Goal: Task Accomplishment & Management: Manage account settings

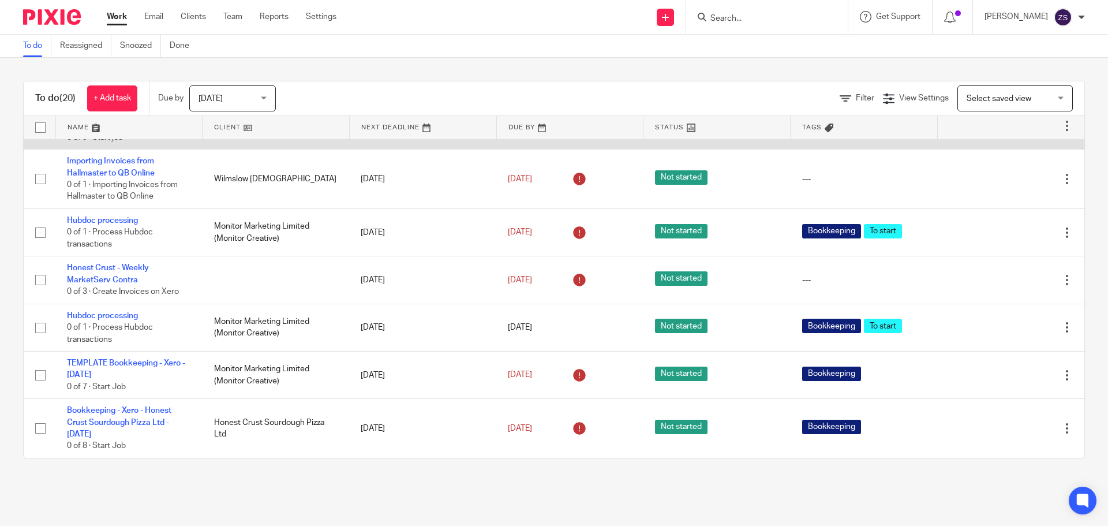
scroll to position [713, 0]
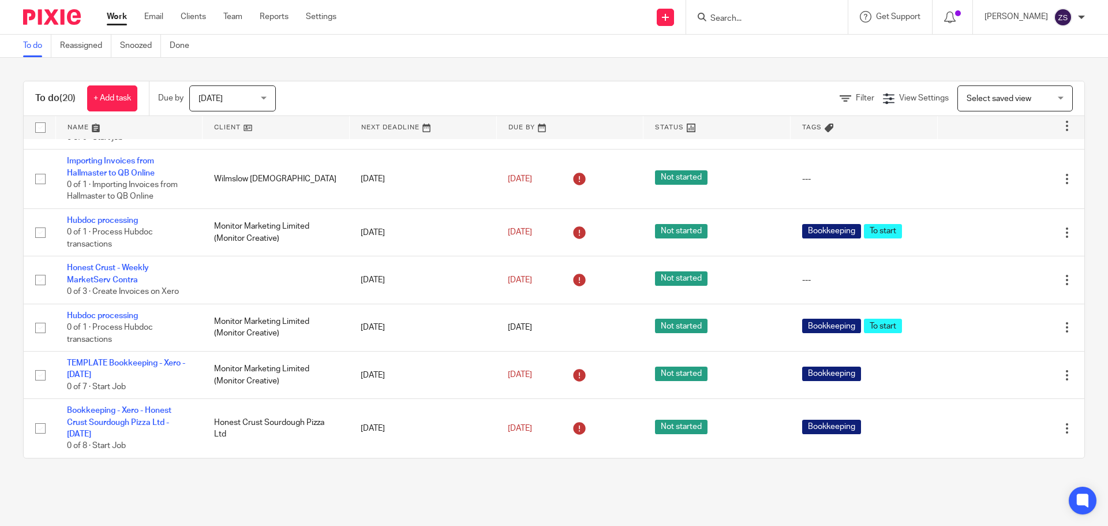
click at [783, 14] on input "Search" at bounding box center [761, 19] width 104 height 10
type input "honest"
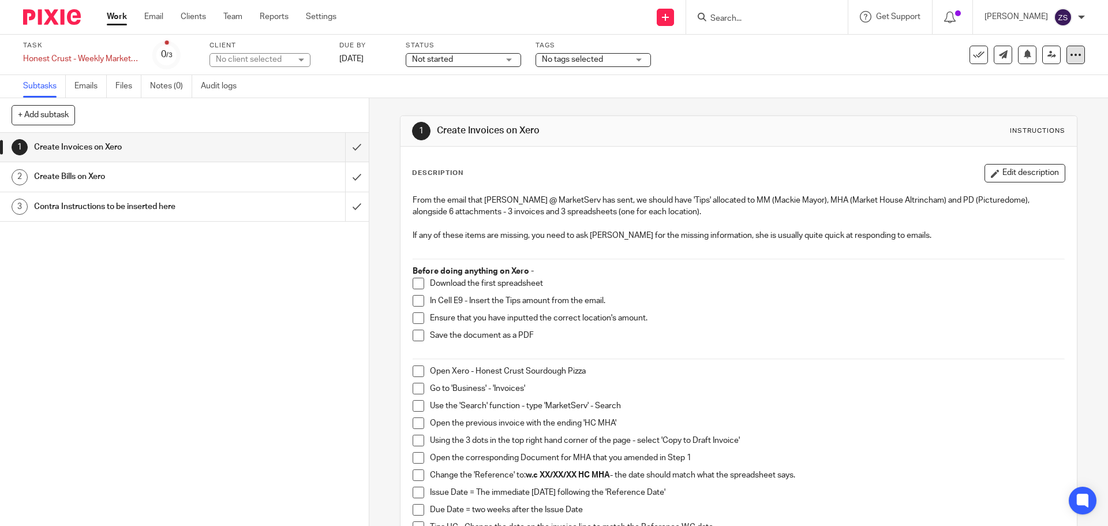
click at [1069, 55] on icon at bounding box center [1075, 55] width 12 height 12
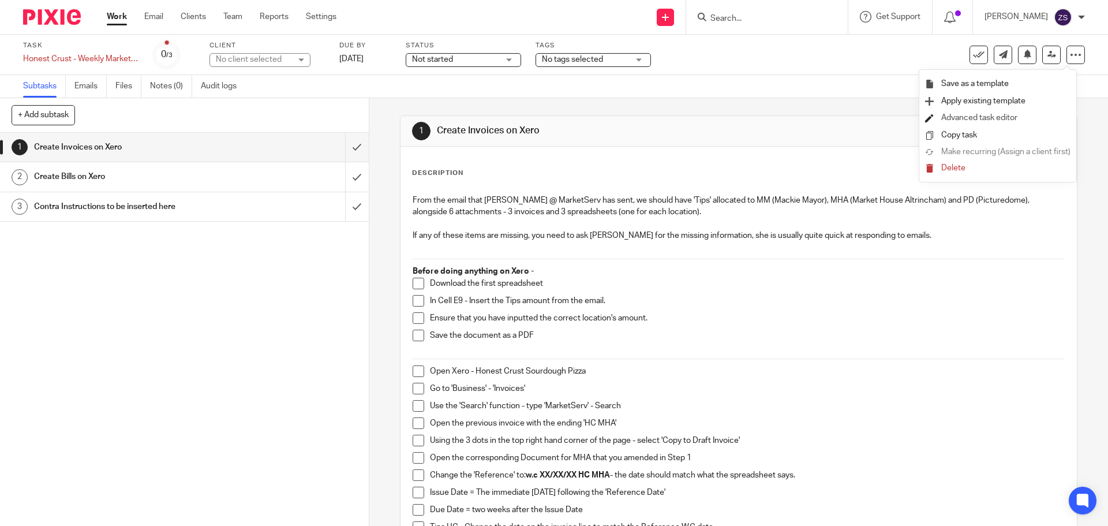
click at [977, 119] on link "Advanced task editor" at bounding box center [979, 118] width 76 height 8
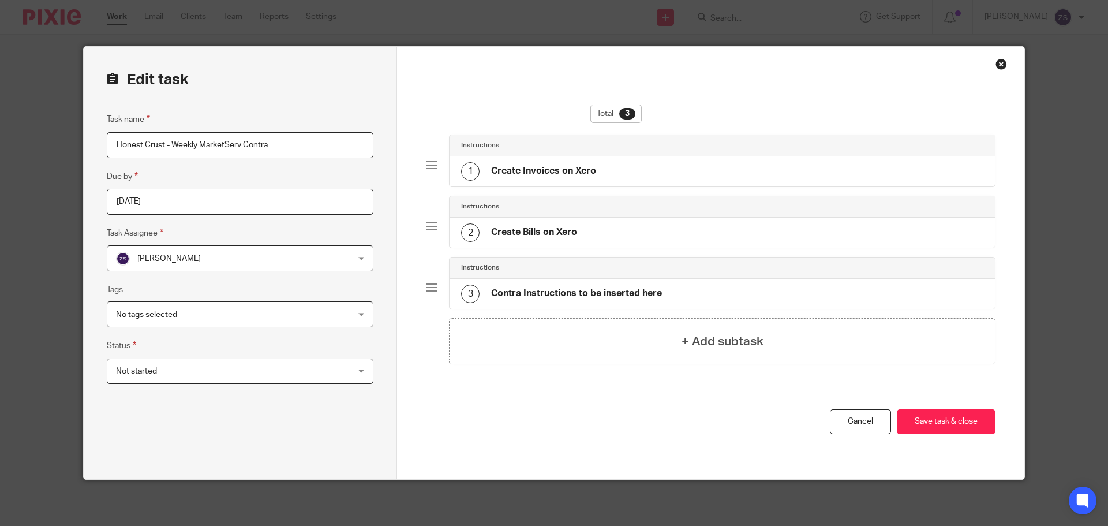
click at [501, 287] on div "3 Contra Instructions to be inserted here" at bounding box center [561, 293] width 201 height 18
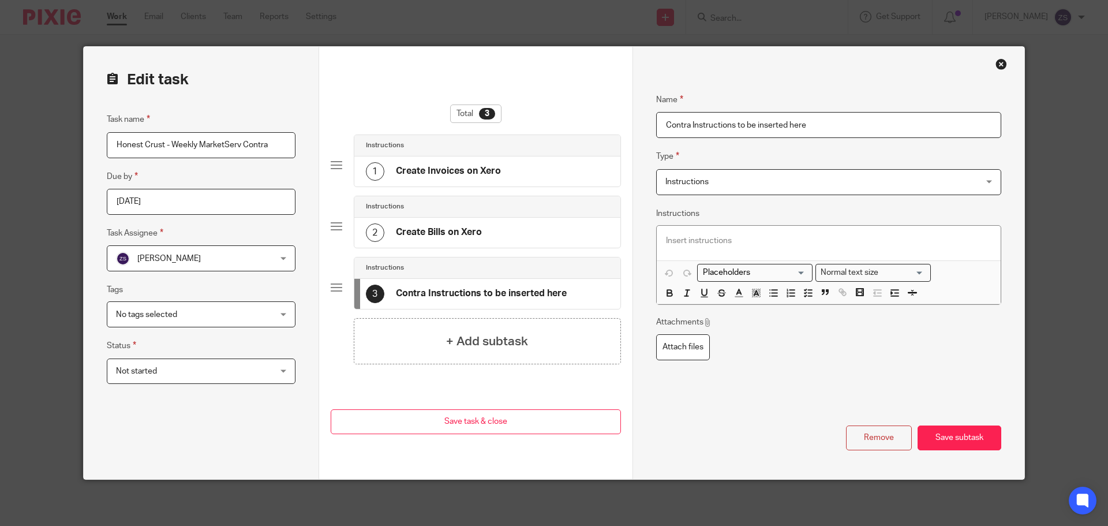
drag, startPoint x: 830, startPoint y: 126, endPoint x: 655, endPoint y: 128, distance: 174.8
click at [656, 128] on input "Contra Instructions to be inserted here" at bounding box center [828, 125] width 345 height 26
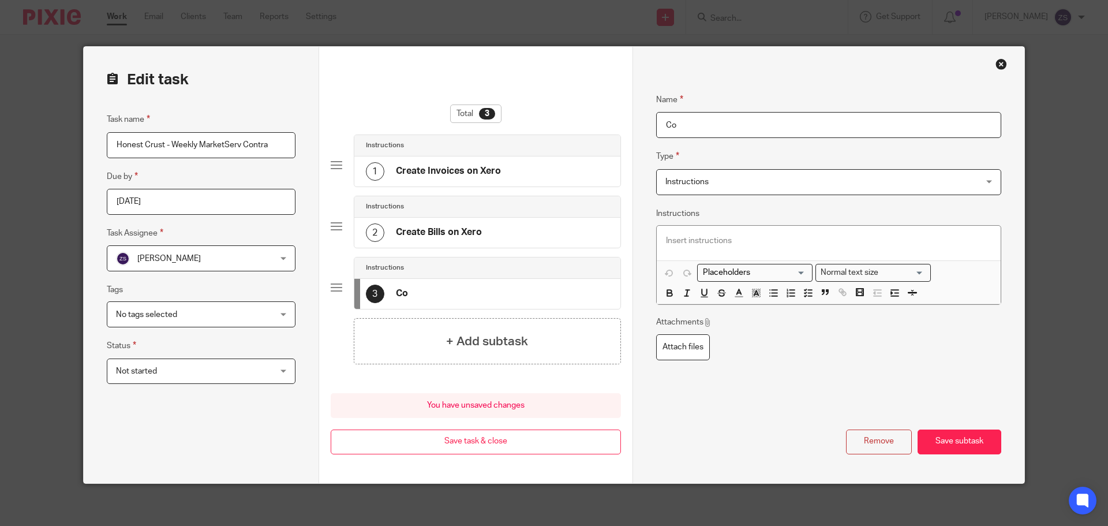
type input "C"
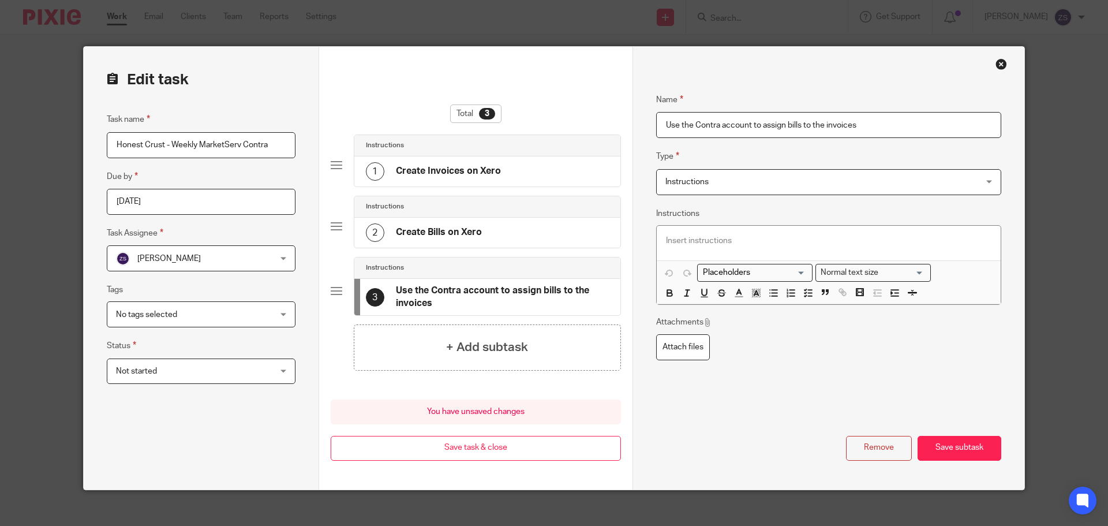
type input "Use the Contra account to assign bills to the invoices"
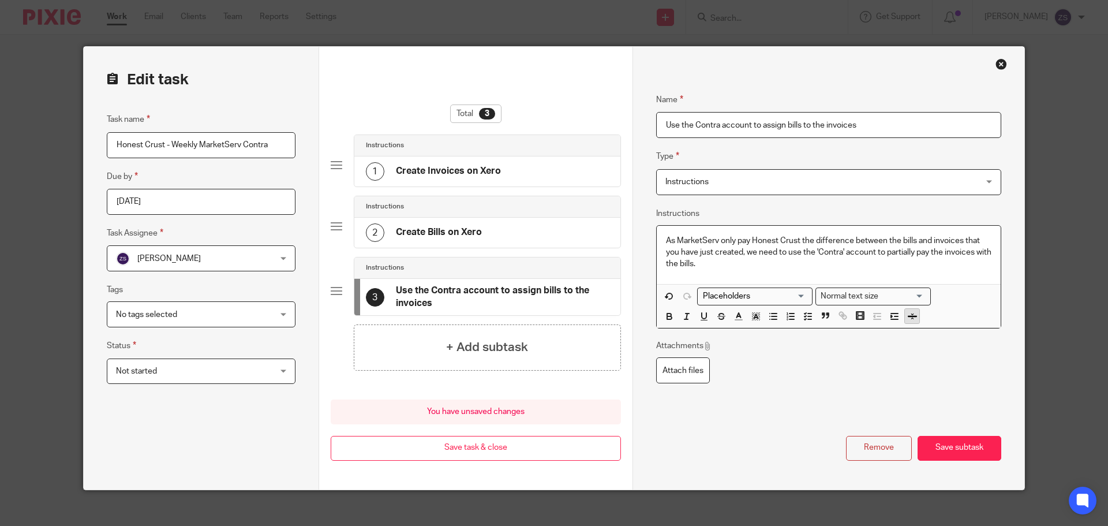
click at [907, 311] on icon "button" at bounding box center [912, 316] width 10 height 10
click at [773, 292] on div "As MarketServ only pay Honest Crust the difference between the bills and invoic…" at bounding box center [828, 261] width 344 height 71
click at [808, 329] on line "button" at bounding box center [809, 329] width 3 height 0
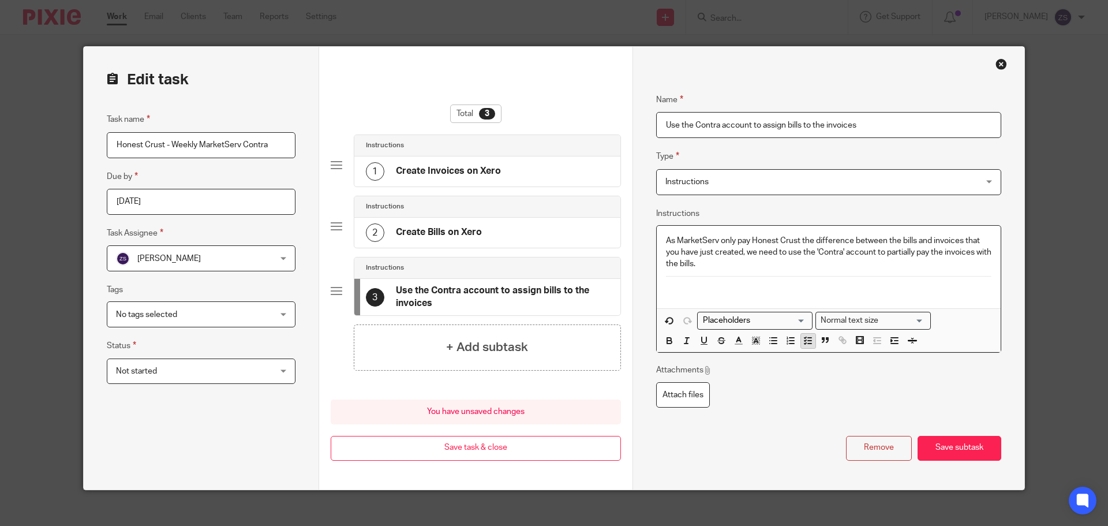
click at [803, 339] on icon "button" at bounding box center [807, 340] width 10 height 10
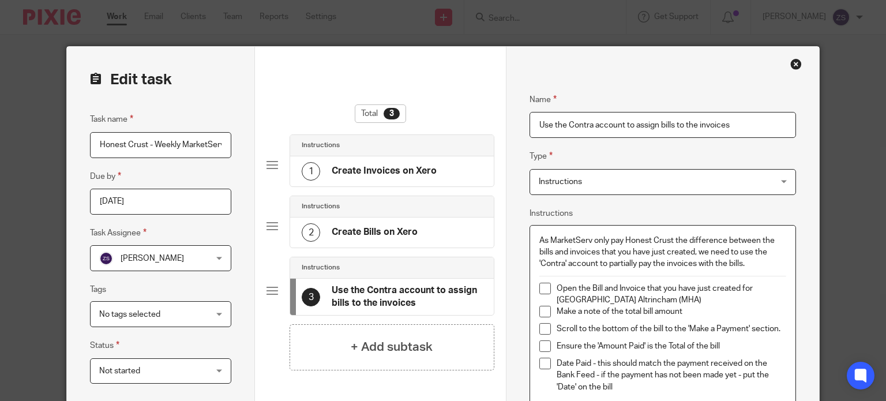
scroll to position [12, 0]
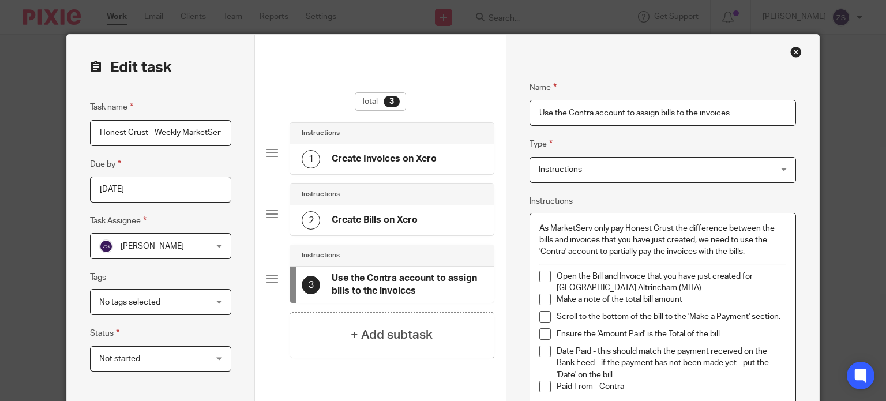
drag, startPoint x: 594, startPoint y: 385, endPoint x: 629, endPoint y: 400, distance: 38.3
click at [595, 385] on p "Paid From - Contra" at bounding box center [672, 387] width 230 height 12
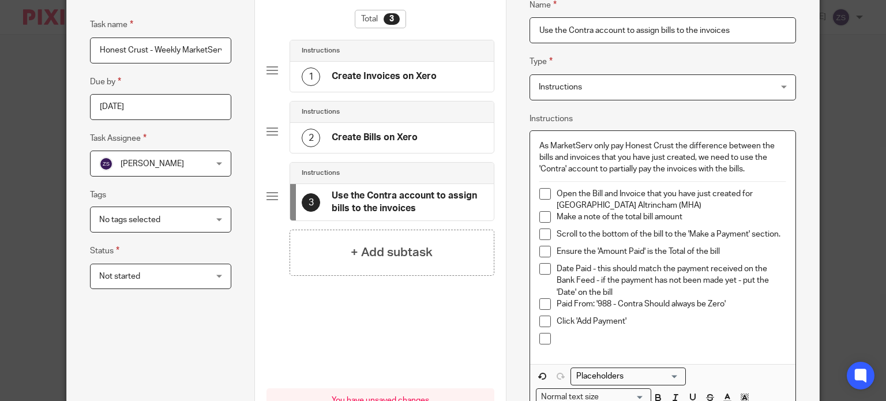
scroll to position [162, 0]
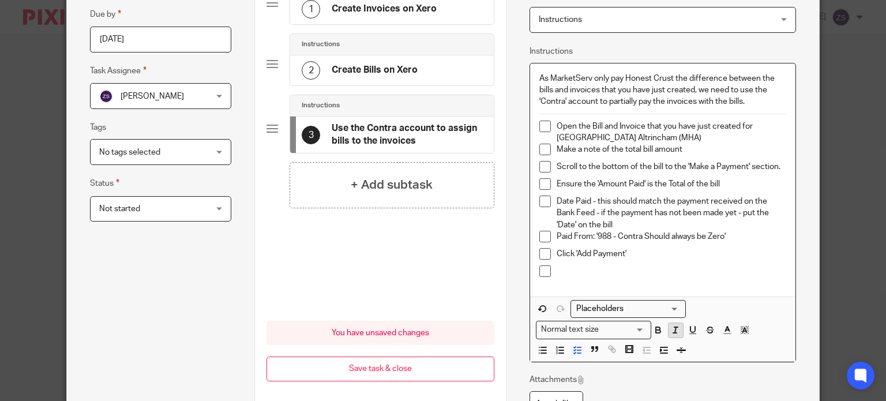
click at [676, 346] on icon "button" at bounding box center [681, 350] width 10 height 10
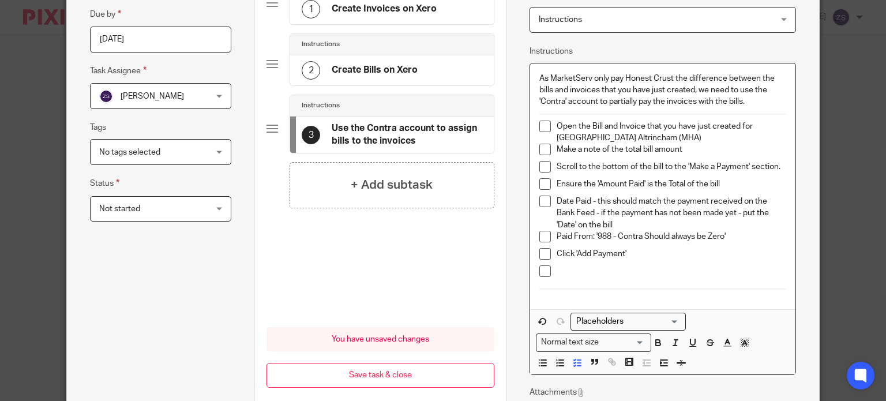
click at [617, 267] on p at bounding box center [672, 271] width 230 height 12
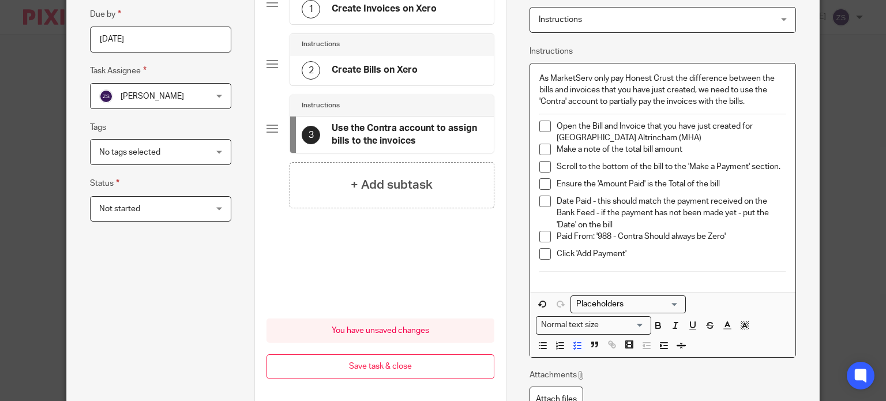
click at [745, 99] on p "As MarketServ only pay Honest Crust the difference between the bills and invoic…" at bounding box center [662, 90] width 247 height 35
click at [676, 346] on icon "button" at bounding box center [681, 345] width 10 height 10
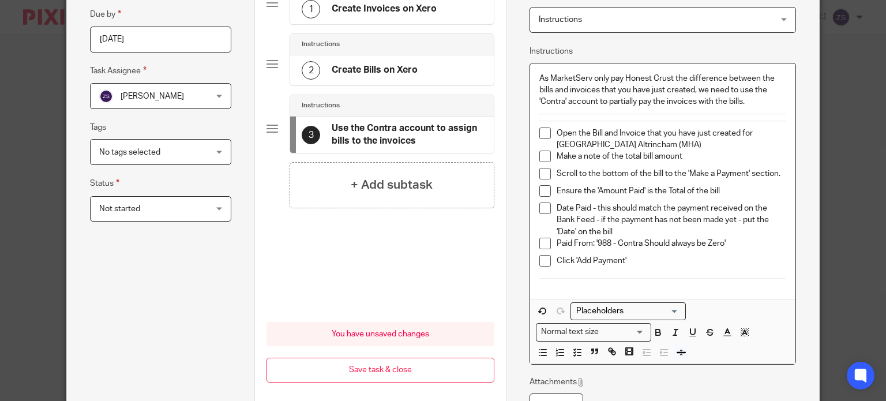
click at [654, 290] on div "As MarketServ only pay Honest Crust the difference between the bills and invoic…" at bounding box center [662, 180] width 265 height 235
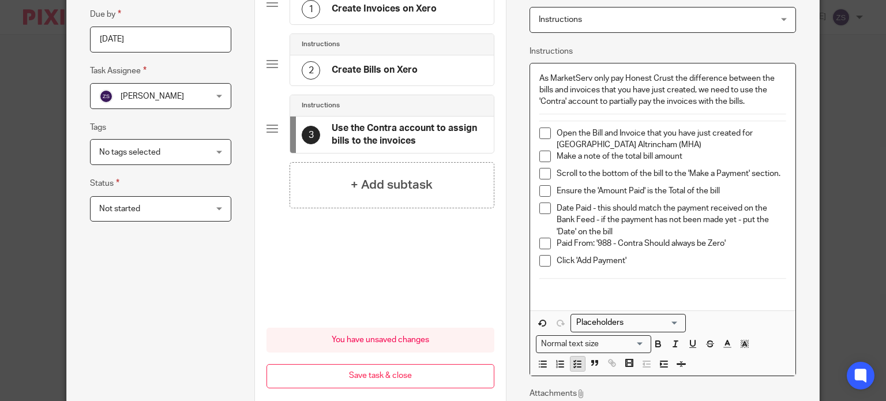
click at [572, 359] on icon "button" at bounding box center [577, 364] width 10 height 10
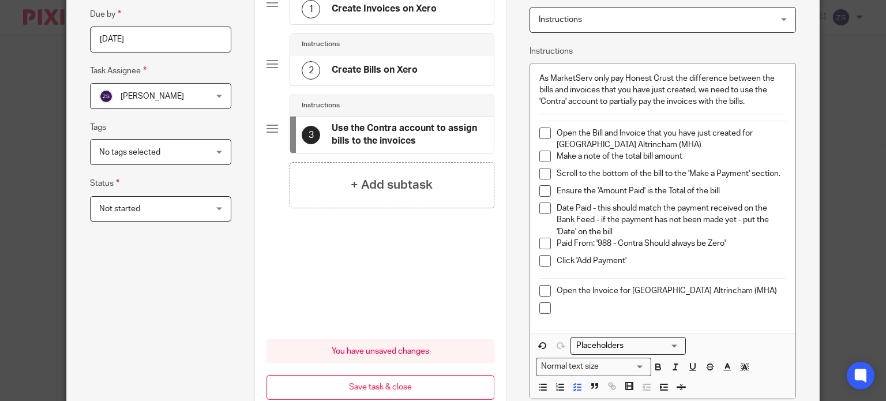
click at [598, 305] on p at bounding box center [672, 308] width 230 height 12
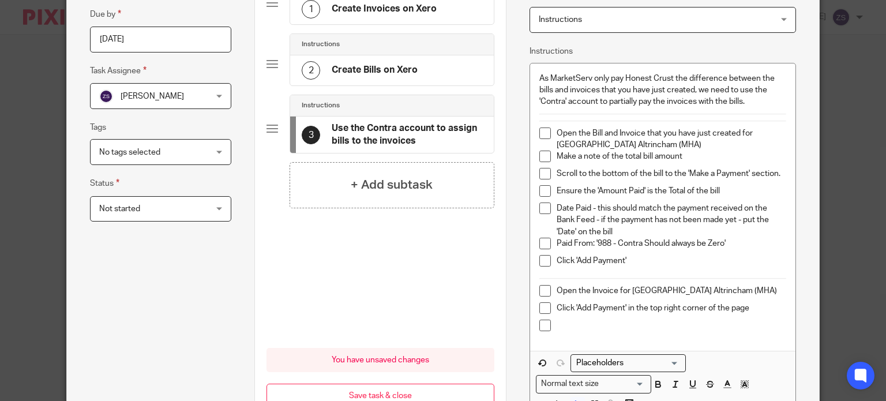
click at [580, 328] on p at bounding box center [672, 326] width 230 height 12
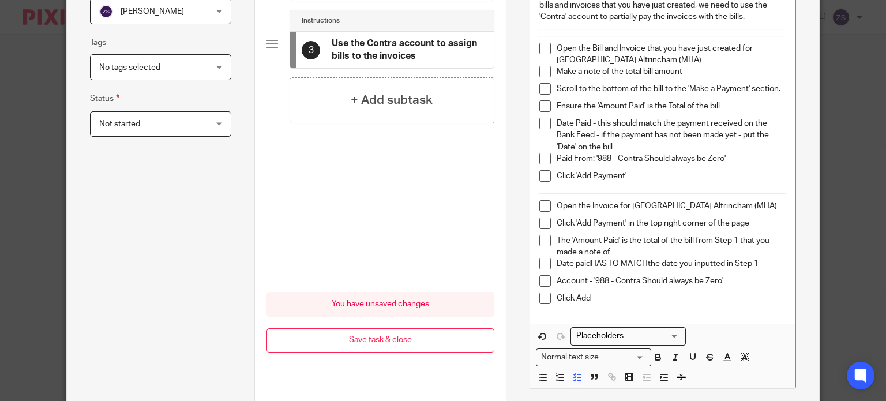
scroll to position [393, 0]
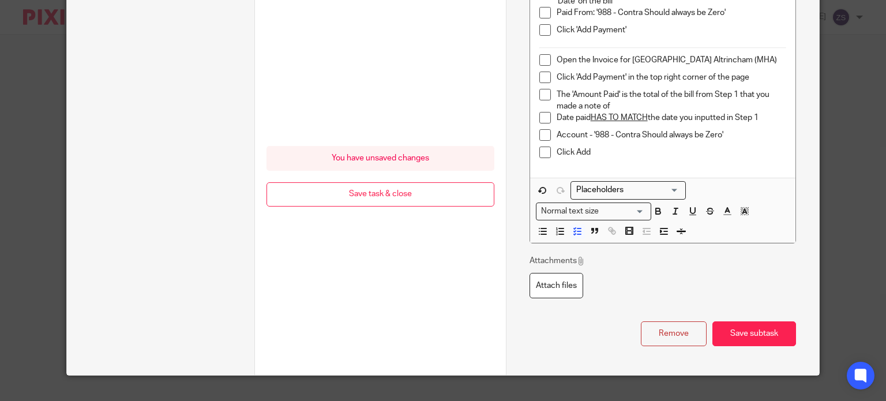
click at [620, 162] on div "Click Add" at bounding box center [672, 155] width 230 height 17
click at [678, 226] on icon "button" at bounding box center [681, 231] width 10 height 10
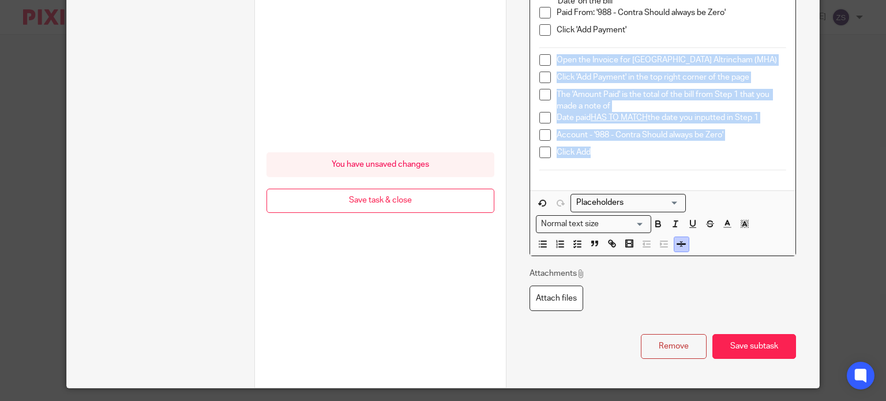
click at [676, 239] on icon "button" at bounding box center [681, 244] width 10 height 10
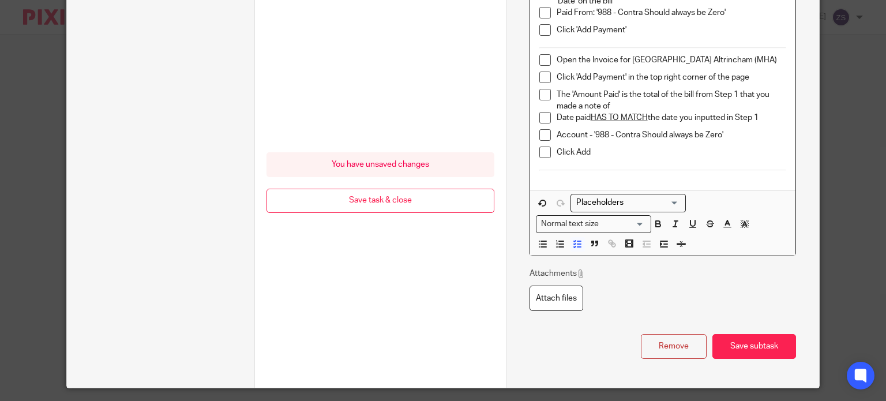
drag, startPoint x: 624, startPoint y: 161, endPoint x: 632, endPoint y: 171, distance: 12.8
click at [625, 161] on div "Click Add" at bounding box center [672, 155] width 230 height 17
drag, startPoint x: 674, startPoint y: 235, endPoint x: 665, endPoint y: 230, distance: 10.8
click at [674, 237] on button "button" at bounding box center [681, 244] width 14 height 14
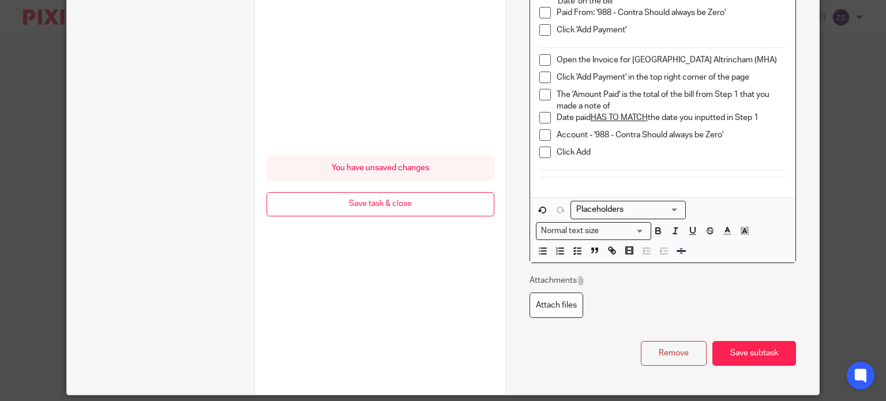
click at [612, 193] on div "As MarketServ only pay Honest Crust the difference between the bills and invoic…" at bounding box center [662, 15] width 265 height 365
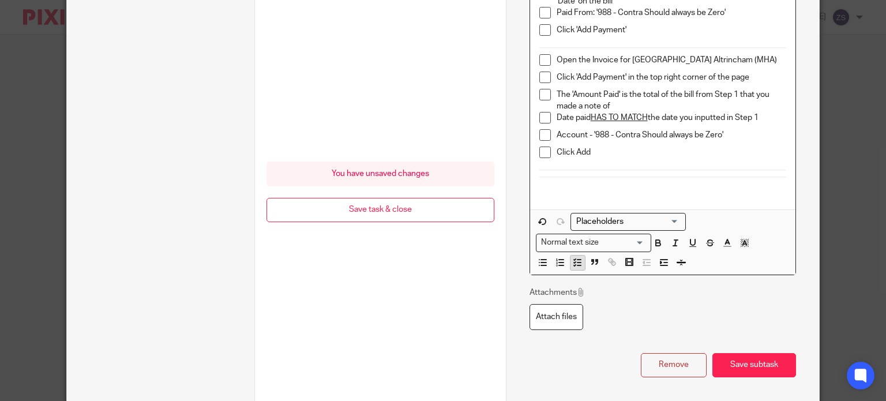
click at [577, 259] on icon "button" at bounding box center [577, 262] width 10 height 10
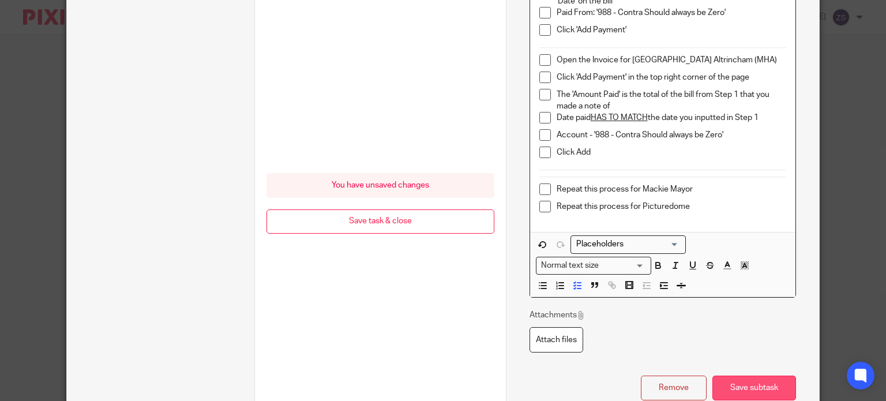
click at [729, 382] on button "Save subtask" at bounding box center [754, 388] width 84 height 25
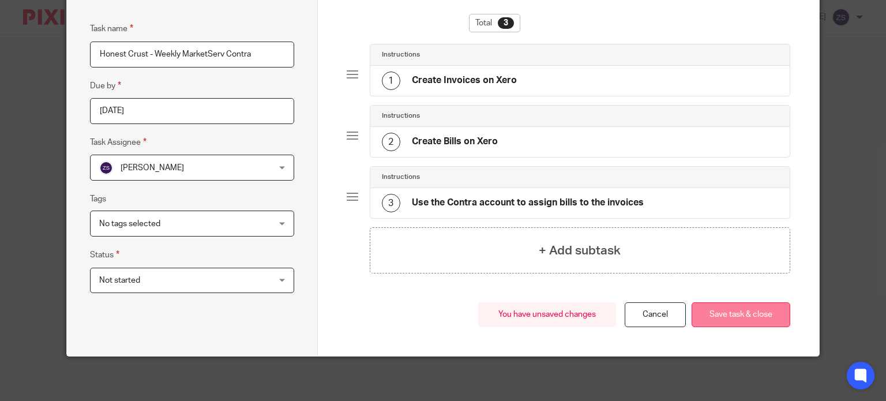
click at [708, 309] on button "Save task & close" at bounding box center [741, 314] width 99 height 25
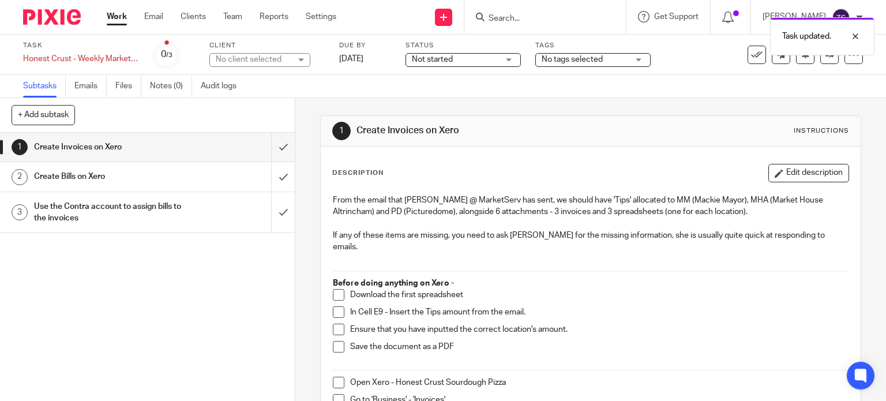
scroll to position [58, 0]
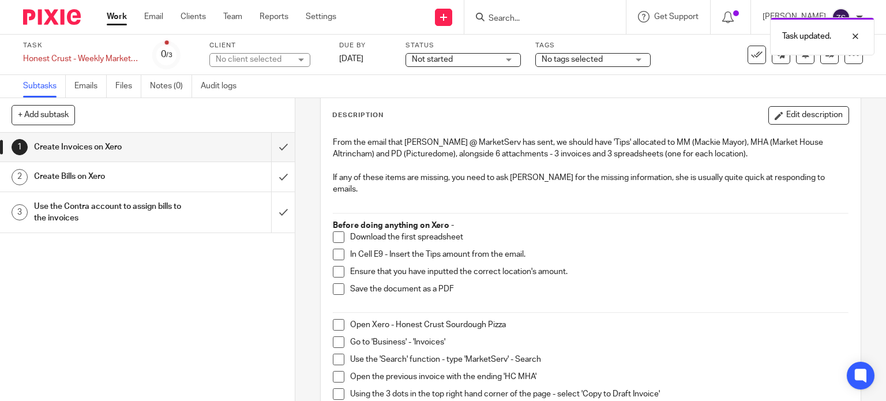
click at [160, 216] on h1 "Use the Contra account to assign bills to the invoices" at bounding box center [109, 212] width 151 height 29
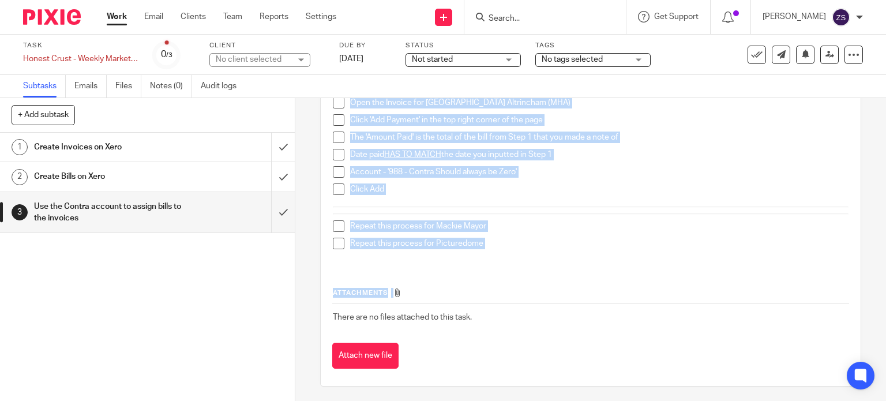
scroll to position [275, 0]
drag, startPoint x: 329, startPoint y: 144, endPoint x: 493, endPoint y: 250, distance: 195.2
click at [493, 250] on div "As MarketServ only pay Honest Crust the difference between the bills and invoic…" at bounding box center [591, 88] width 528 height 350
copy div "As MarketServ only pay Honest Crust the difference between the bills and invoic…"
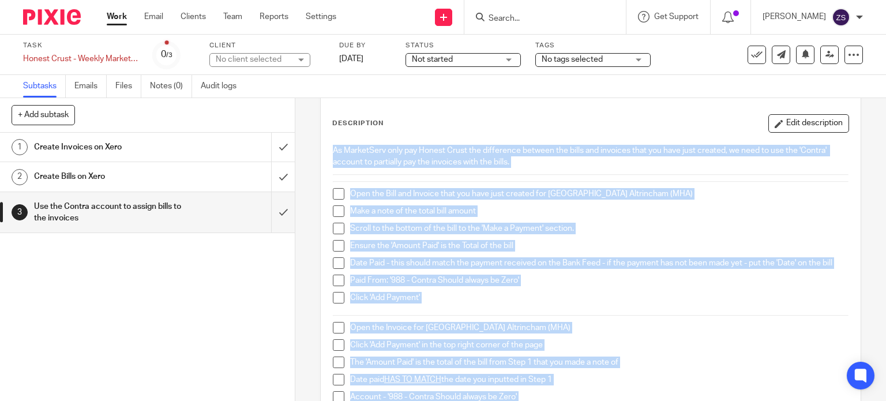
scroll to position [0, 0]
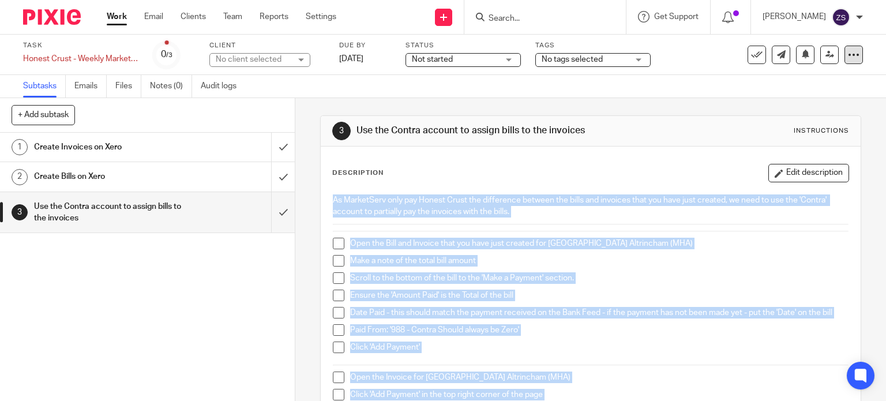
click at [850, 54] on icon at bounding box center [854, 55] width 12 height 12
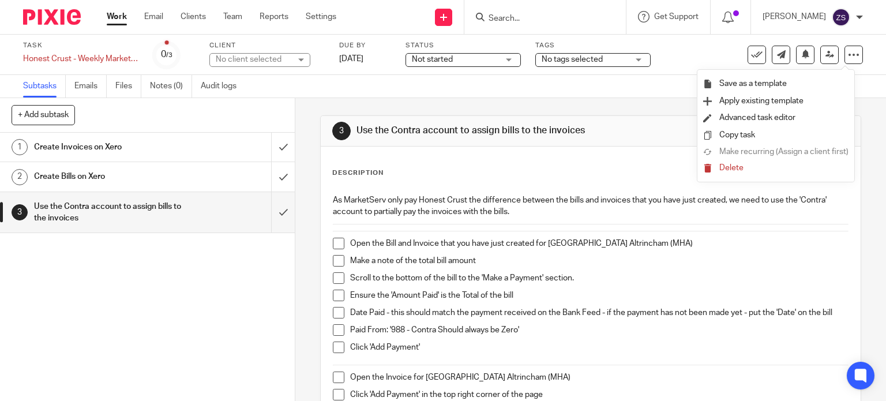
click at [656, 126] on div "3 Use the Contra account to assign bills to the invoices Instructions" at bounding box center [590, 131] width 517 height 18
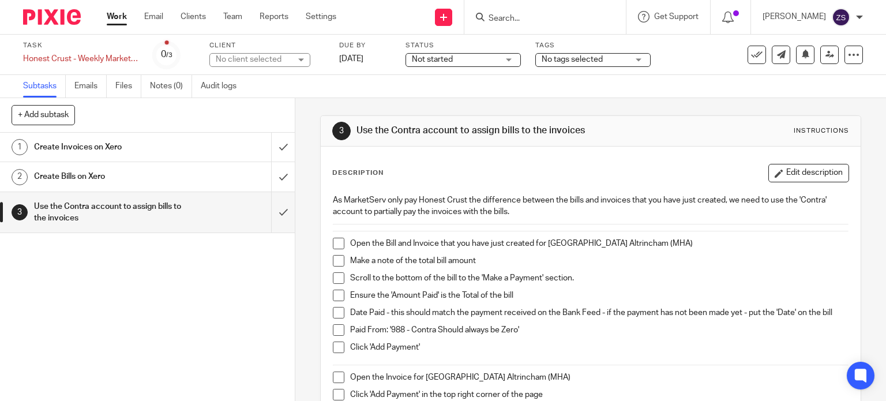
click at [138, 138] on link "1 Create Invoices on Xero" at bounding box center [135, 147] width 271 height 29
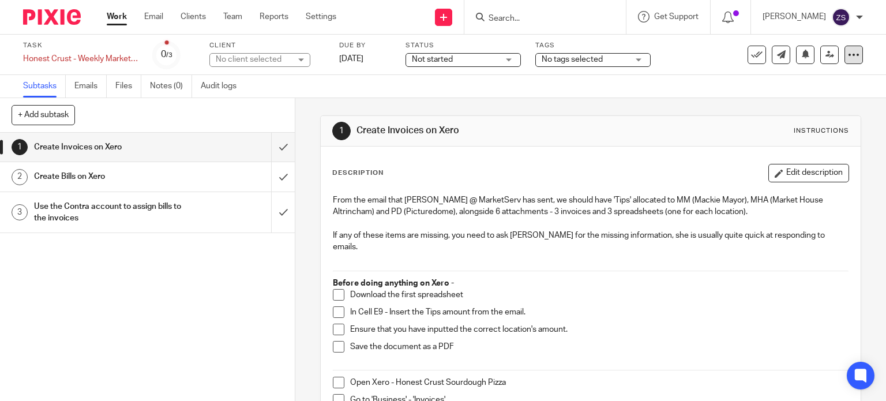
click at [848, 56] on icon at bounding box center [854, 55] width 12 height 12
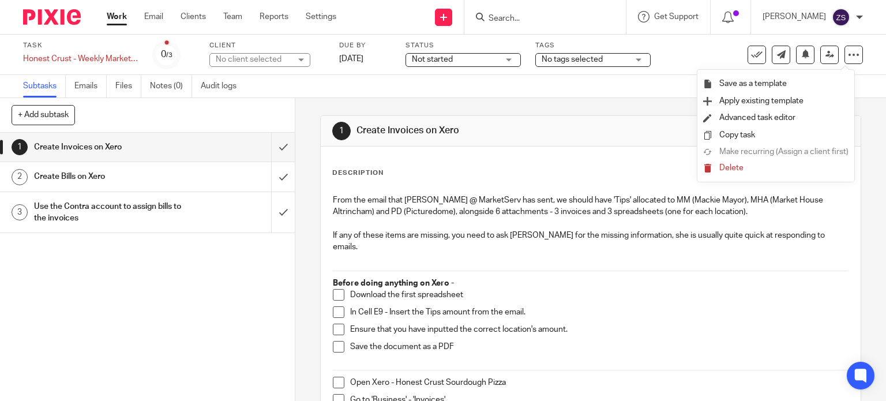
click at [295, 57] on div "No client selected" at bounding box center [259, 60] width 101 height 14
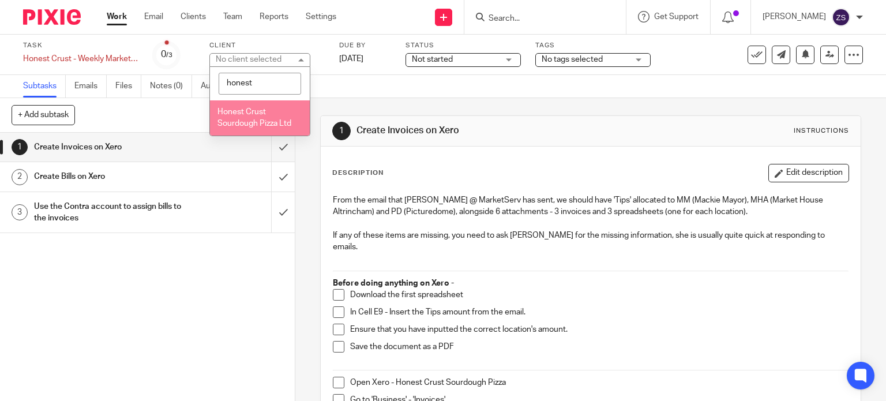
type input "honest"
click at [272, 121] on span "Honest Crust Sourdough Pizza Ltd" at bounding box center [254, 118] width 74 height 20
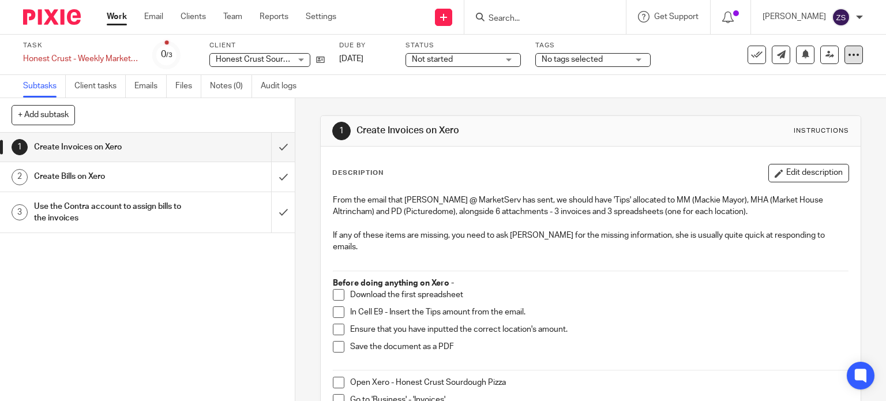
click at [848, 60] on icon at bounding box center [854, 55] width 12 height 12
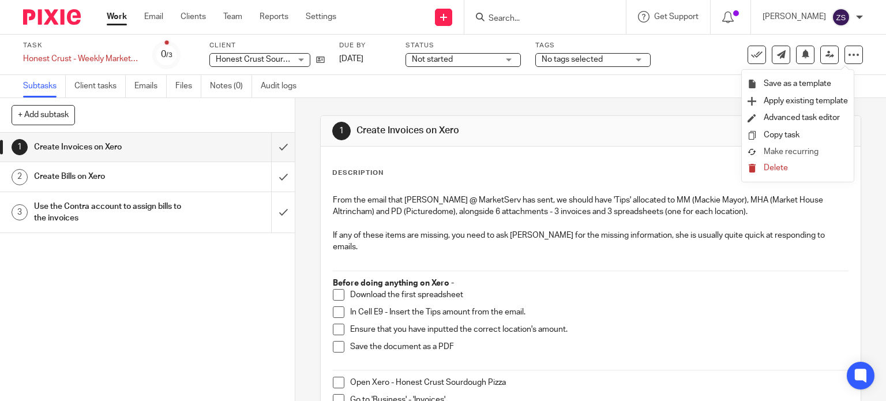
click at [805, 147] on link "Make recurring" at bounding box center [798, 153] width 100 height 12
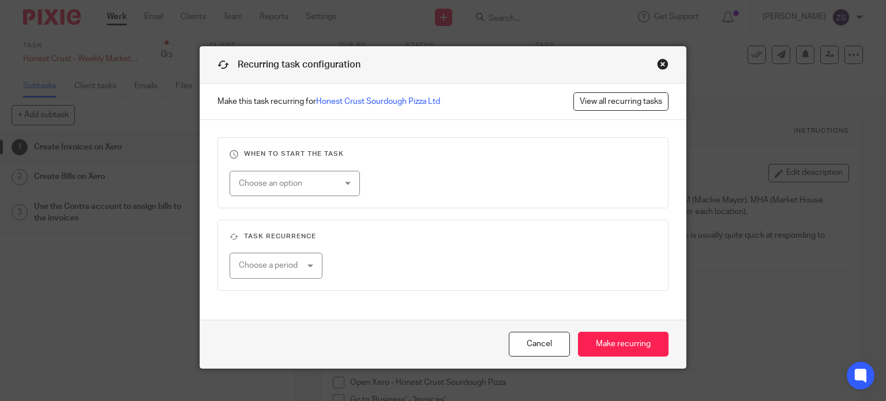
click at [316, 186] on div "Choose an option" at bounding box center [287, 183] width 96 height 24
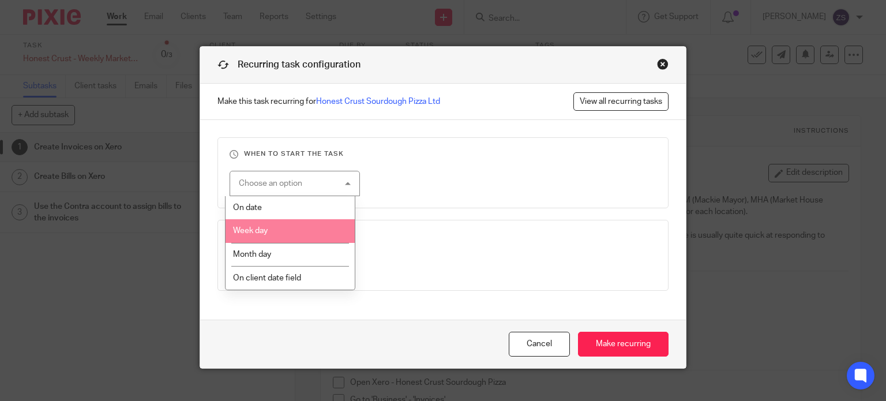
click at [294, 230] on li "Week day" at bounding box center [290, 231] width 129 height 24
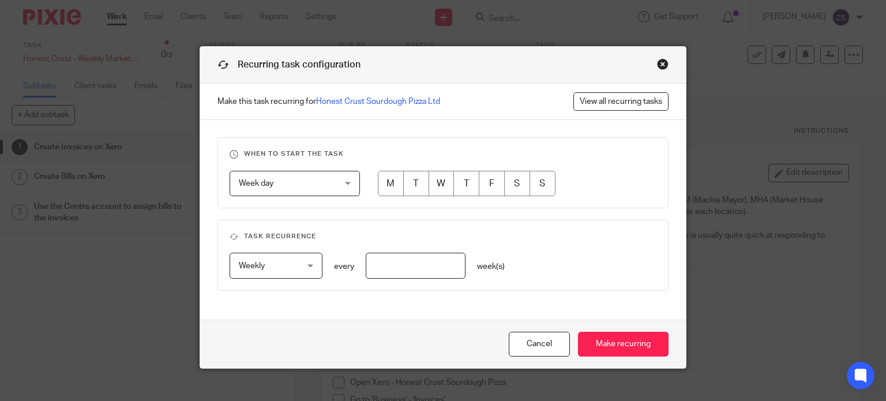
click at [413, 182] on input "radio" at bounding box center [416, 184] width 26 height 26
radio input "true"
click at [397, 267] on input "number" at bounding box center [416, 266] width 100 height 26
type input "1"
click at [610, 341] on input "Make recurring" at bounding box center [623, 344] width 91 height 25
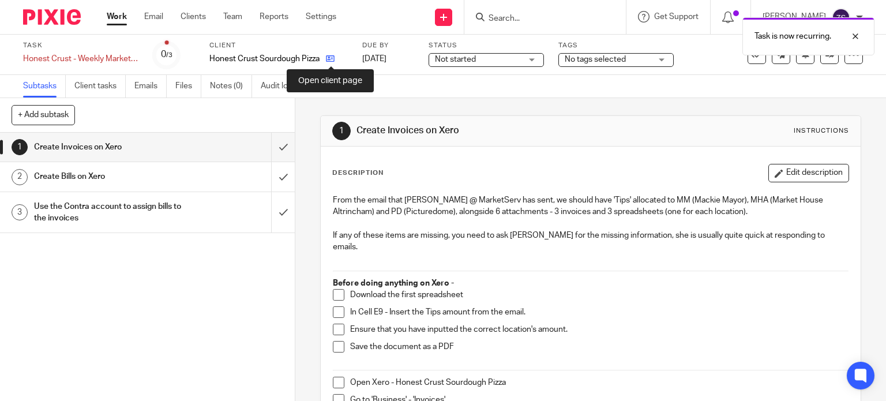
click at [331, 61] on icon at bounding box center [330, 58] width 9 height 9
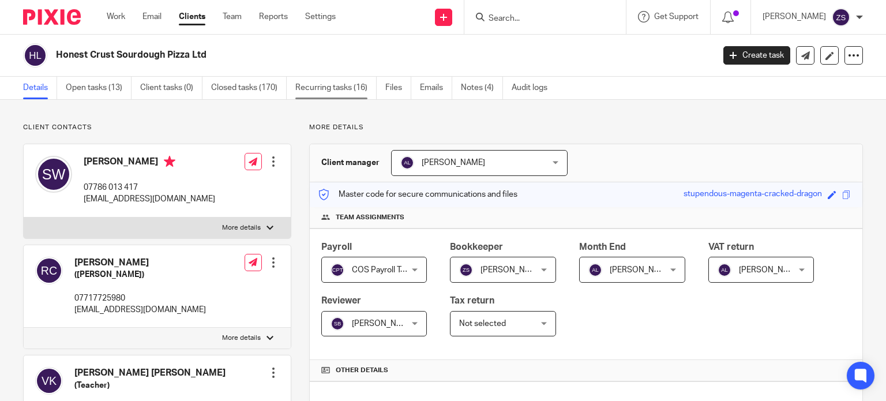
click at [318, 89] on link "Recurring tasks (16)" at bounding box center [335, 88] width 81 height 22
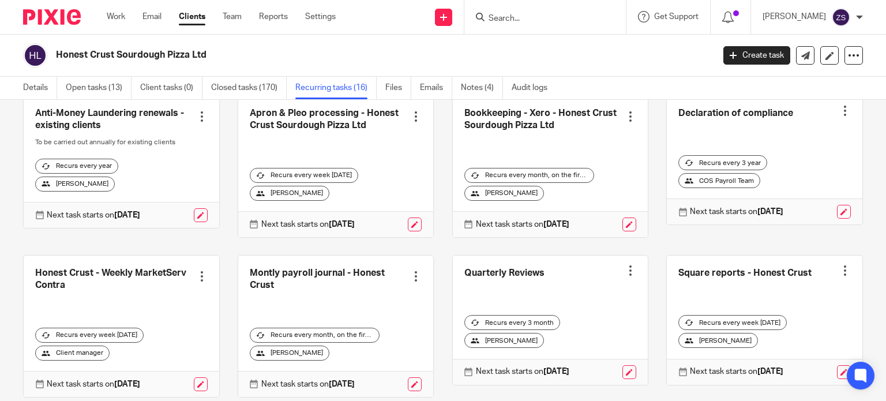
scroll to position [288, 0]
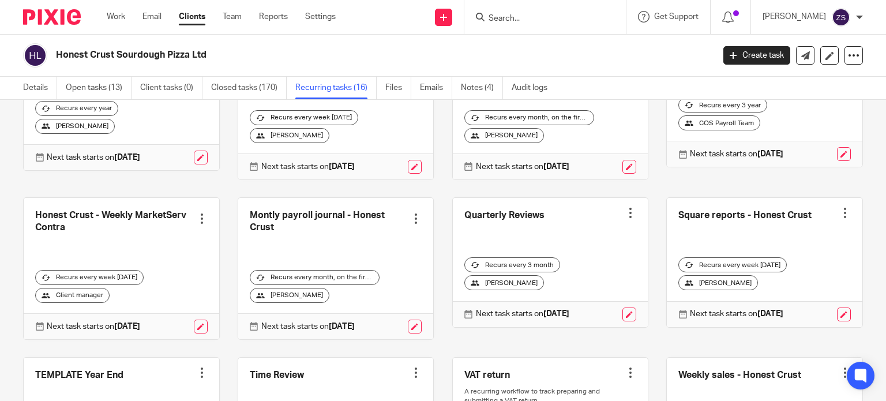
click at [196, 220] on div at bounding box center [202, 219] width 12 height 12
click at [123, 193] on div "4 Weekly sales adjustments - Honest Crust Create task Clone template Recalculat…" at bounding box center [434, 191] width 858 height 627
click at [127, 211] on link at bounding box center [122, 268] width 196 height 141
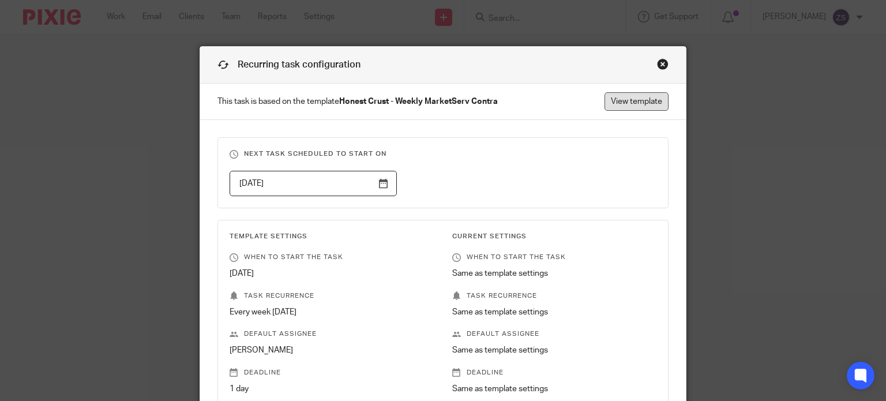
click at [630, 97] on link "View template" at bounding box center [637, 101] width 64 height 18
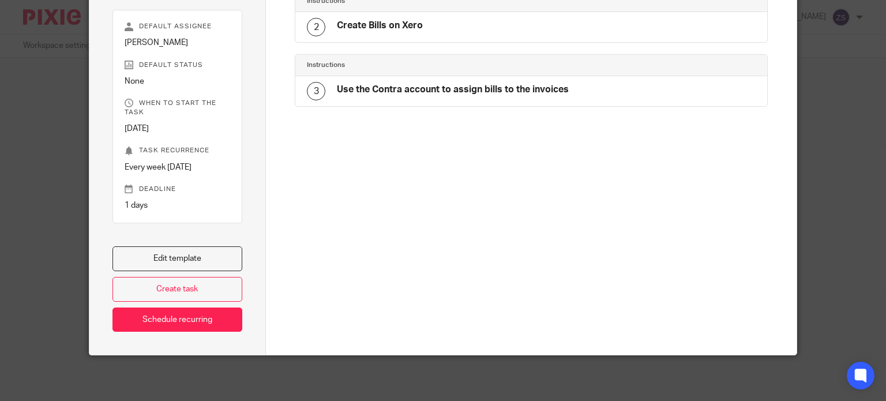
scroll to position [6, 0]
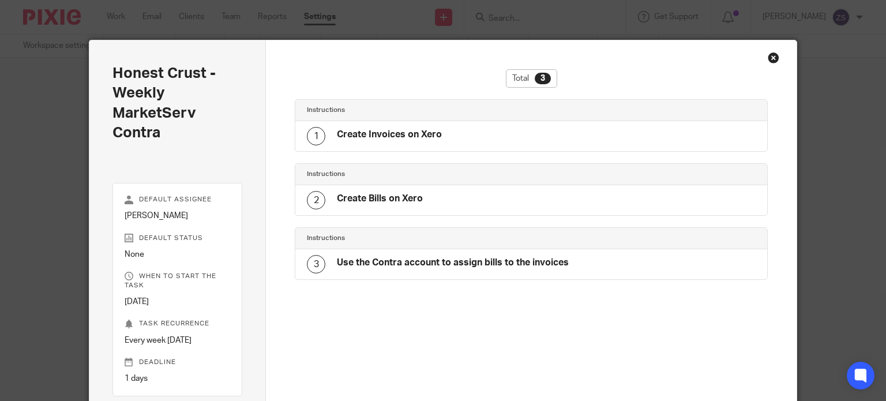
click at [771, 56] on div "Close this dialog window" at bounding box center [774, 58] width 12 height 12
